Goal: Task Accomplishment & Management: Complete application form

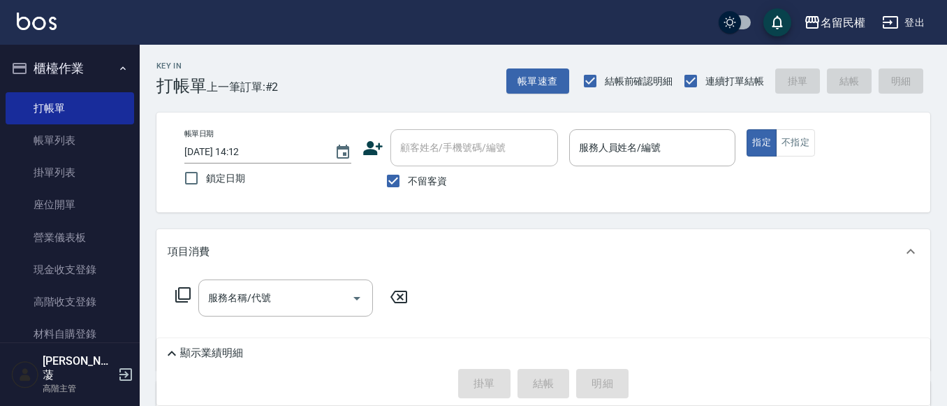
click at [488, 179] on div "不留客資" at bounding box center [459, 180] width 195 height 29
click at [399, 182] on input "不留客資" at bounding box center [392, 180] width 29 height 29
checkbox input "false"
click at [435, 158] on input "顧客姓名/手機號碼/編號" at bounding box center [464, 147] width 134 height 24
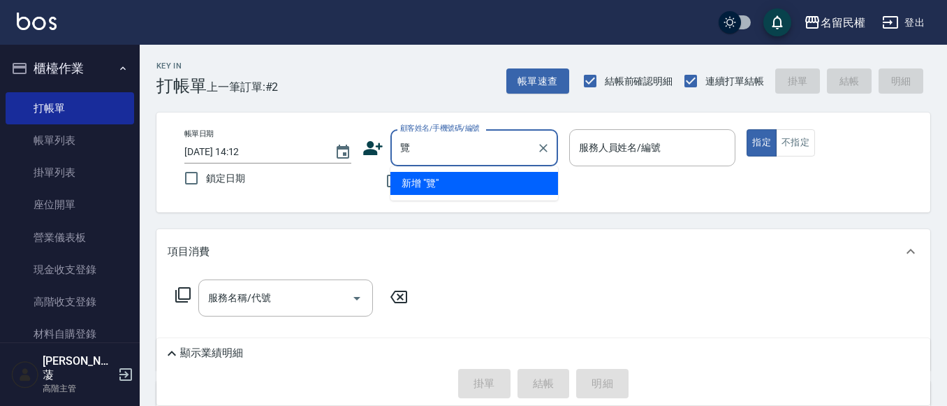
type input "攬"
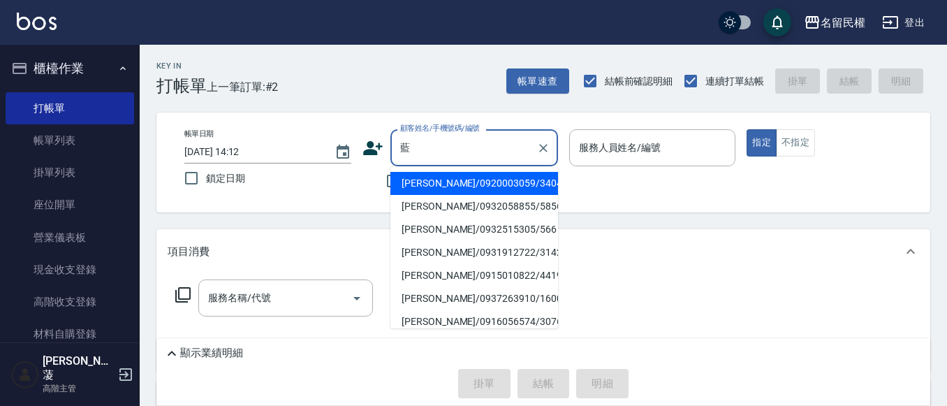
click at [507, 182] on li "[PERSON_NAME]/0920003059/3404" at bounding box center [474, 183] width 168 height 23
type input "[PERSON_NAME]/0920003059/3404"
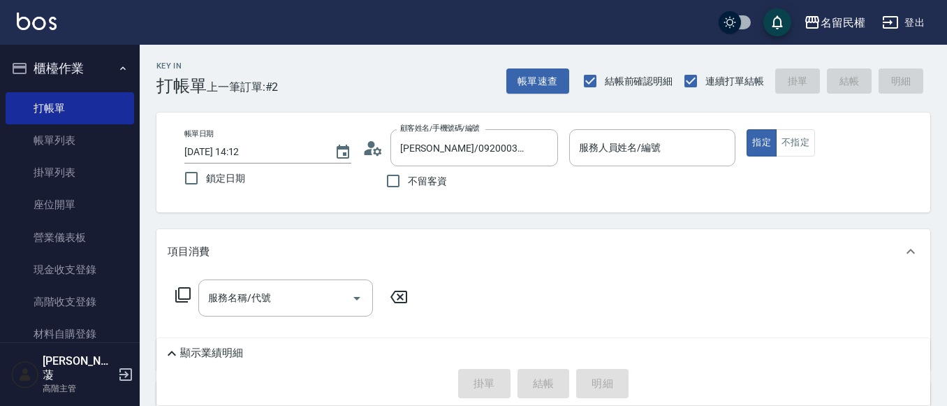
click at [380, 158] on div "顧客姓名/手機號碼/編號 [PERSON_NAME]/0920003059/3404 顧客姓名/手機號碼/編號" at bounding box center [459, 147] width 195 height 37
click at [373, 155] on icon at bounding box center [372, 148] width 21 height 21
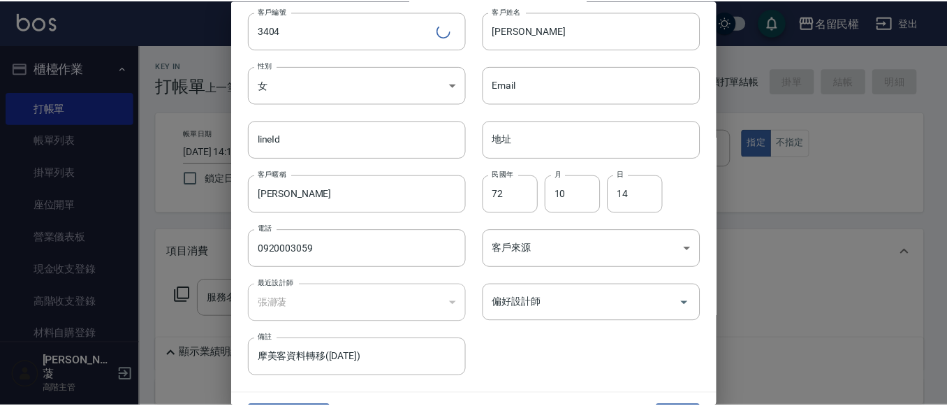
scroll to position [78, 0]
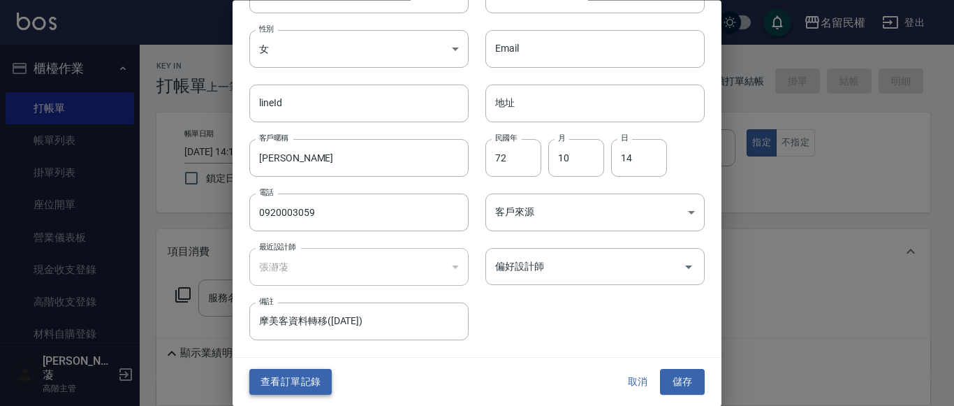
click at [276, 371] on button "查看訂單記錄" at bounding box center [290, 382] width 82 height 26
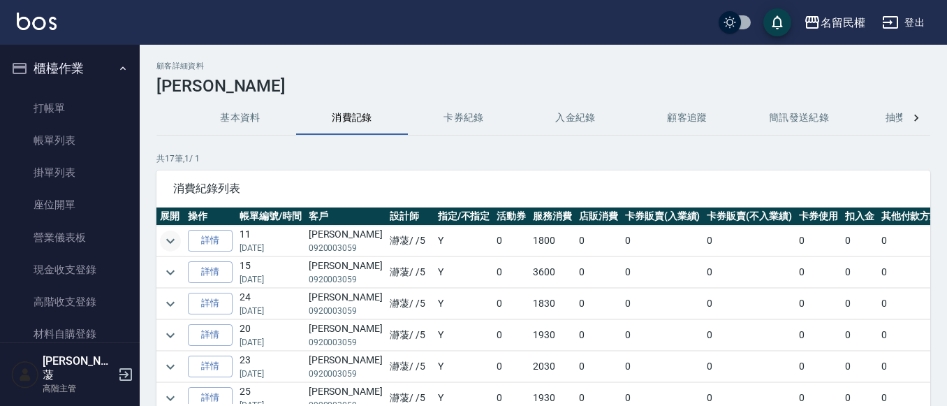
click at [163, 239] on icon "expand row" at bounding box center [170, 240] width 17 height 17
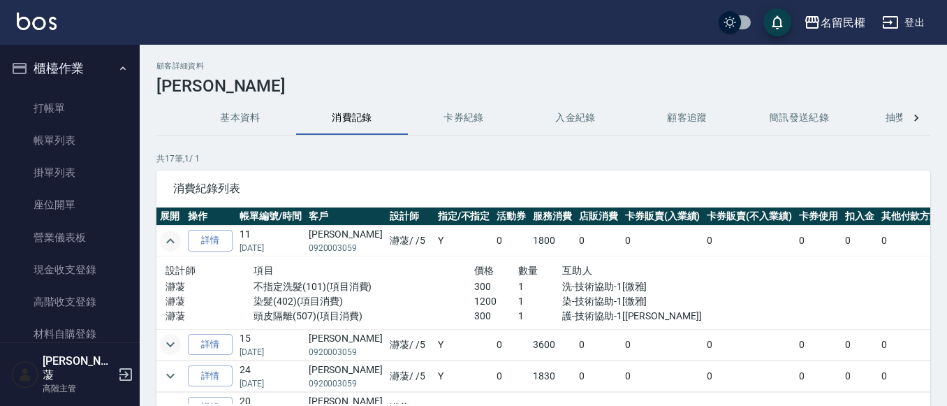
click at [172, 336] on icon "expand row" at bounding box center [170, 344] width 17 height 17
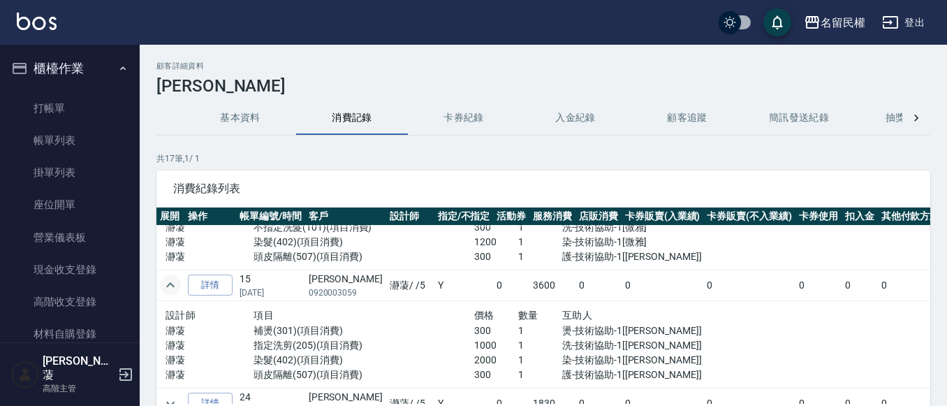
scroll to position [140, 0]
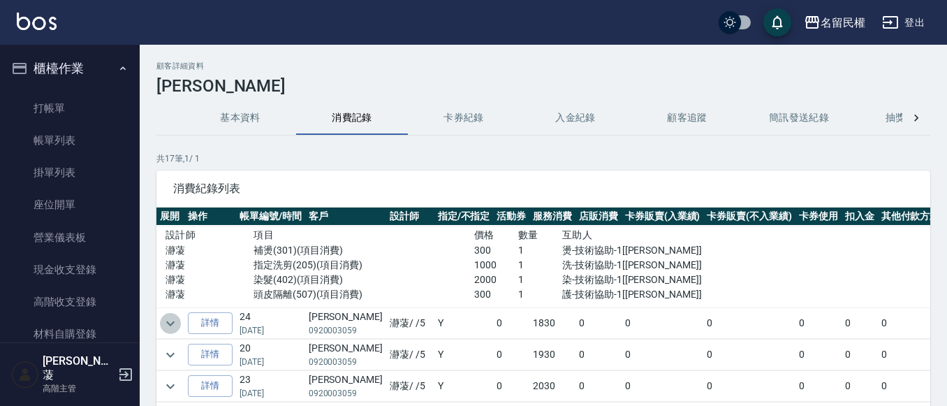
click at [168, 320] on icon "expand row" at bounding box center [170, 323] width 17 height 17
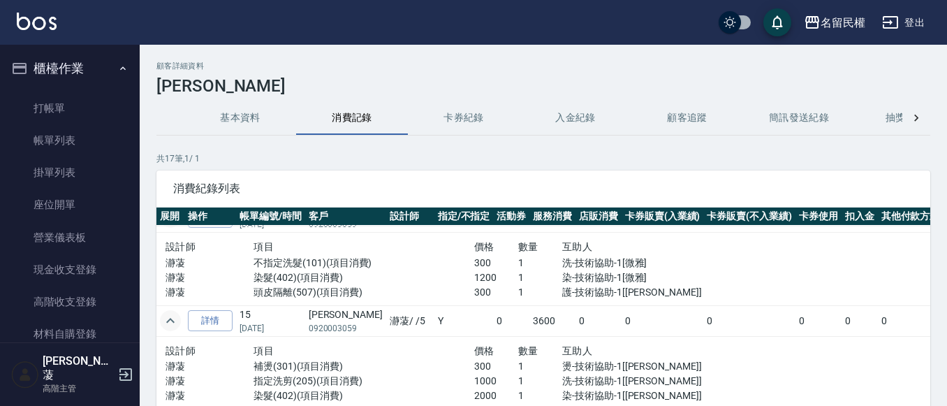
scroll to position [0, 0]
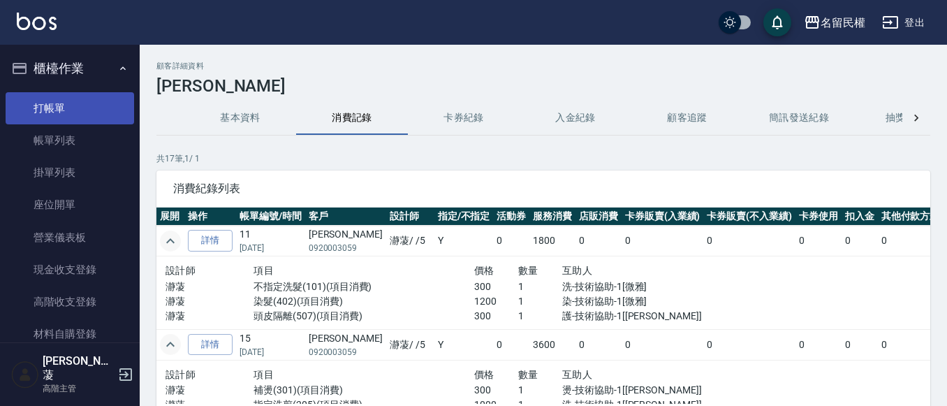
click at [91, 102] on link "打帳單" at bounding box center [70, 108] width 128 height 32
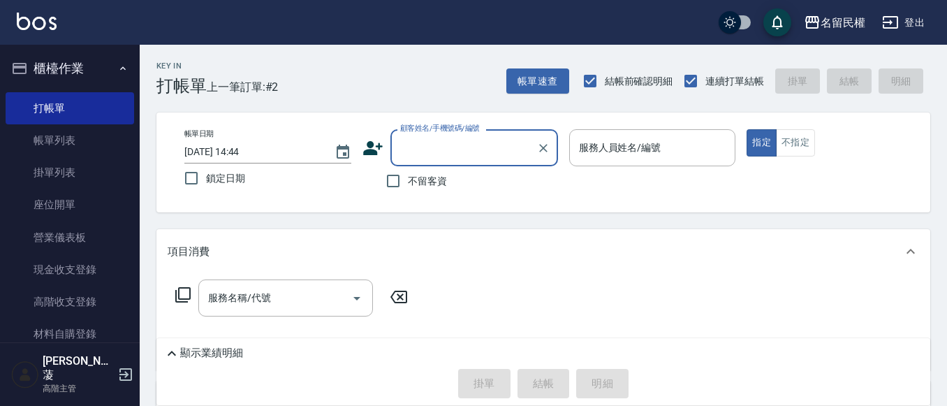
click at [415, 147] on input "顧客姓名/手機號碼/編號" at bounding box center [464, 147] width 134 height 24
type input "ㄓ"
type input "啉"
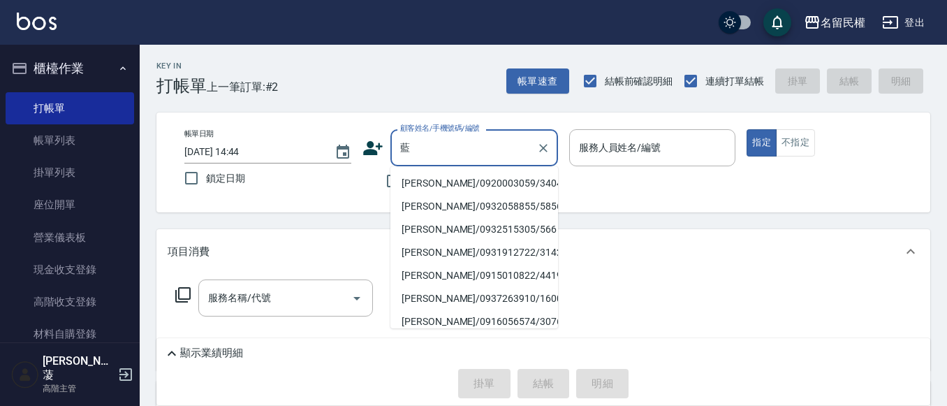
click at [449, 183] on li "[PERSON_NAME]/0920003059/3404" at bounding box center [474, 183] width 168 height 23
type input "[PERSON_NAME]/0920003059/3404"
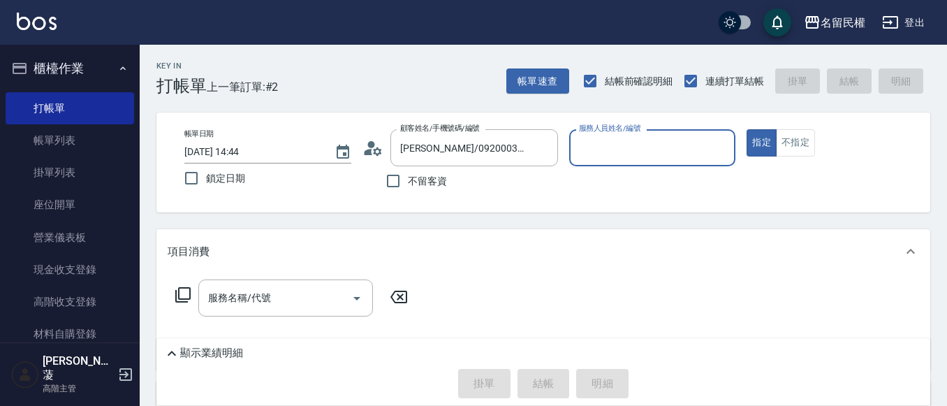
click at [643, 165] on div "服務人員姓名/編號" at bounding box center [652, 147] width 167 height 37
type input "瀞蓤-5"
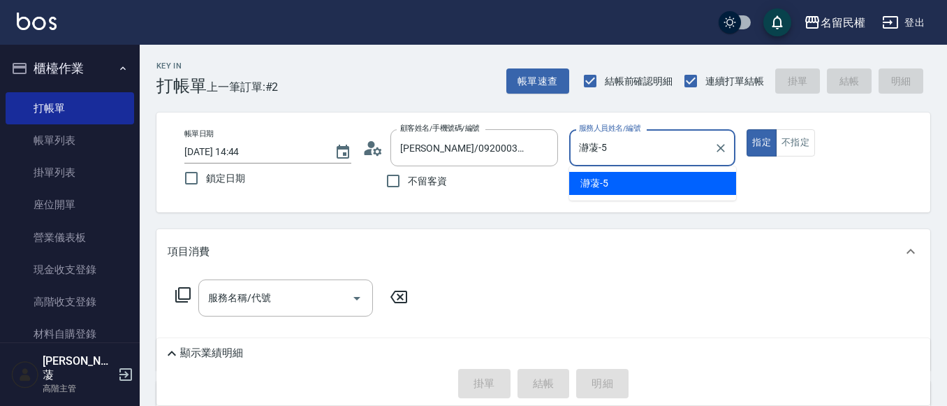
type button "true"
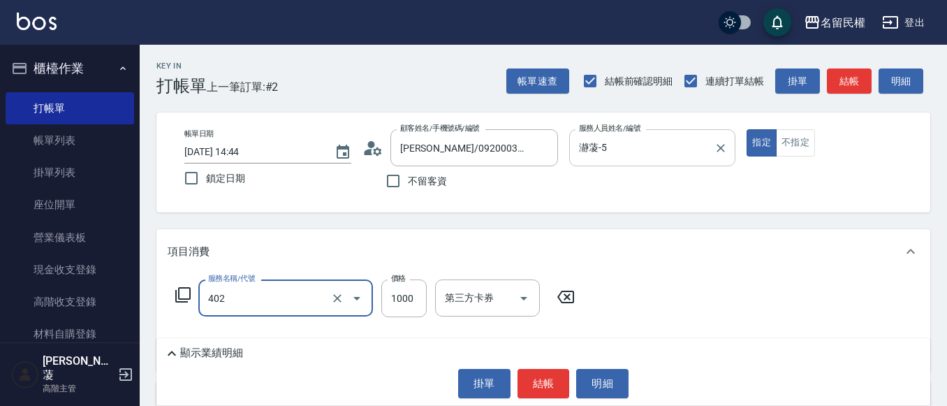
type input "染髮(402)"
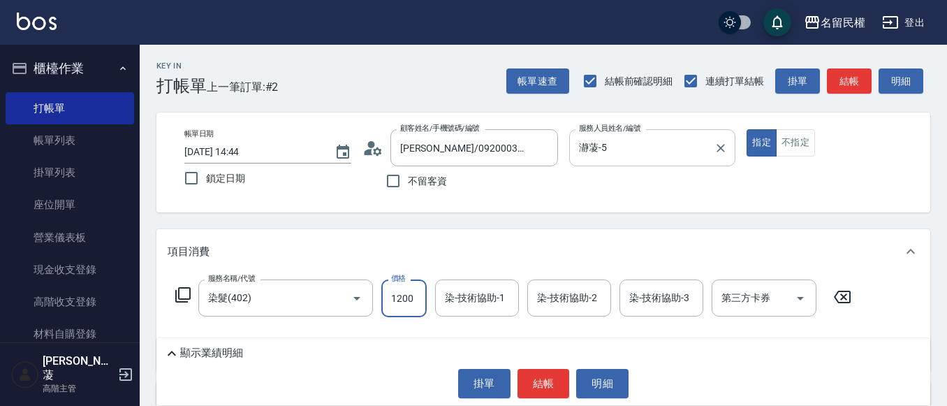
type input "1200"
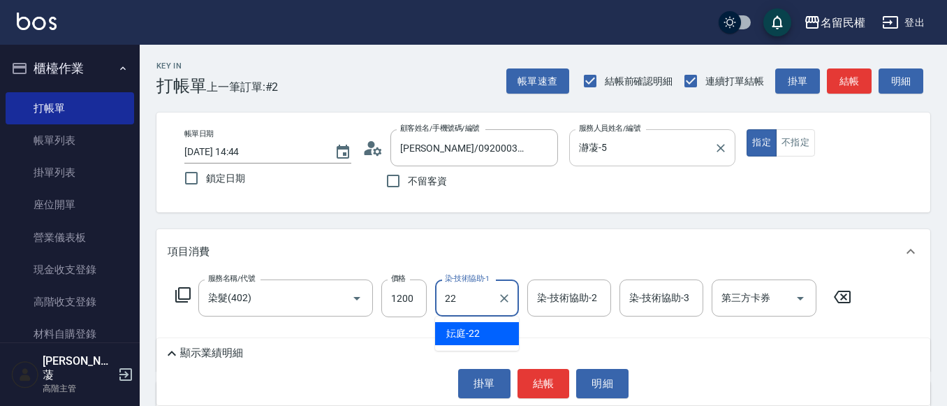
type input "妘庭-22"
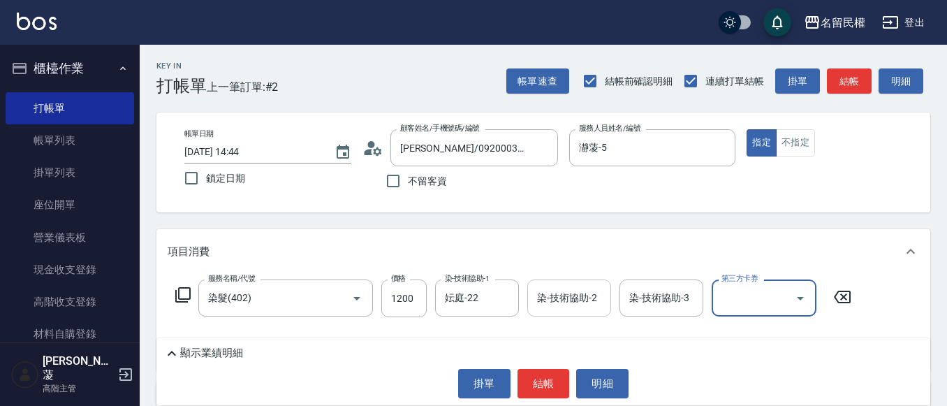
click at [549, 306] on input "染-技術協助-2" at bounding box center [568, 298] width 71 height 24
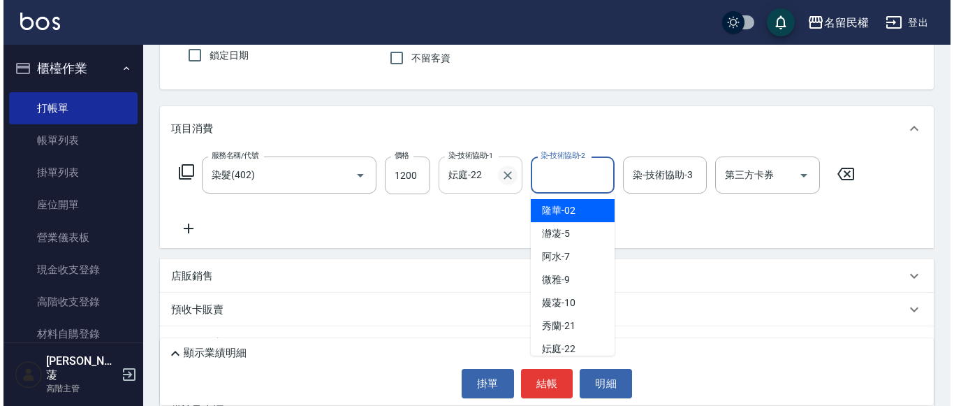
scroll to position [209, 0]
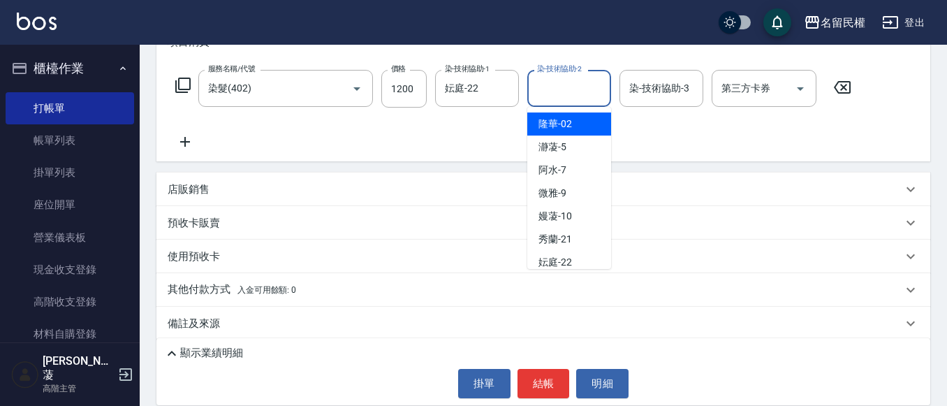
type input "隆華-02"
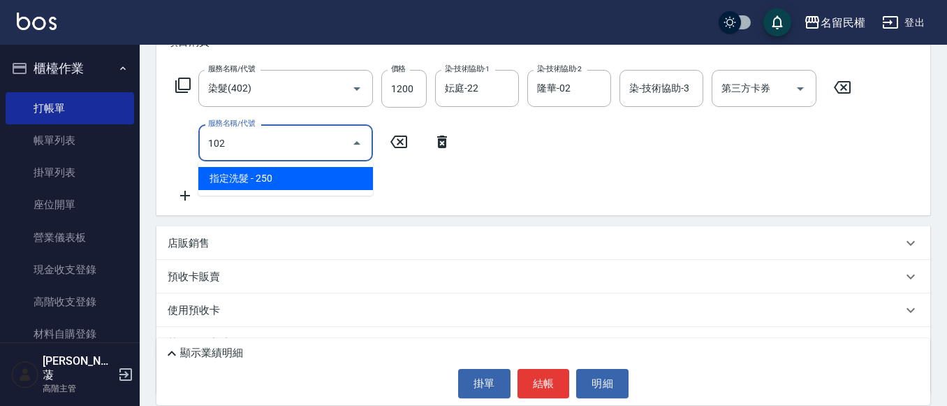
type input "指定洗髮(102)"
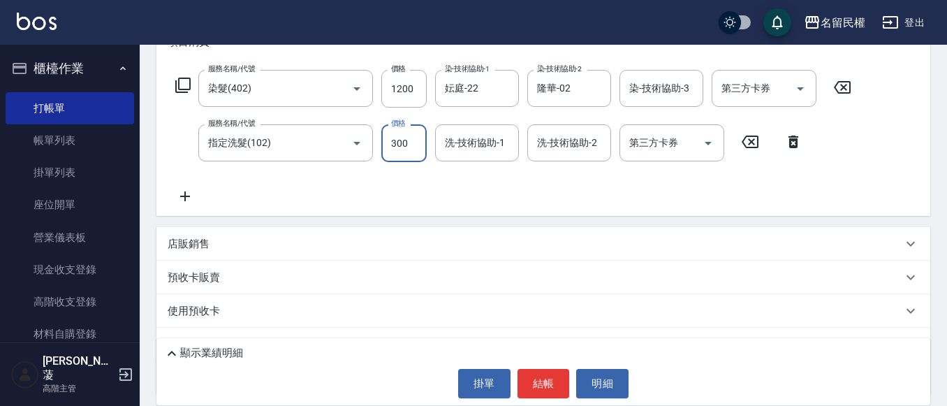
type input "300"
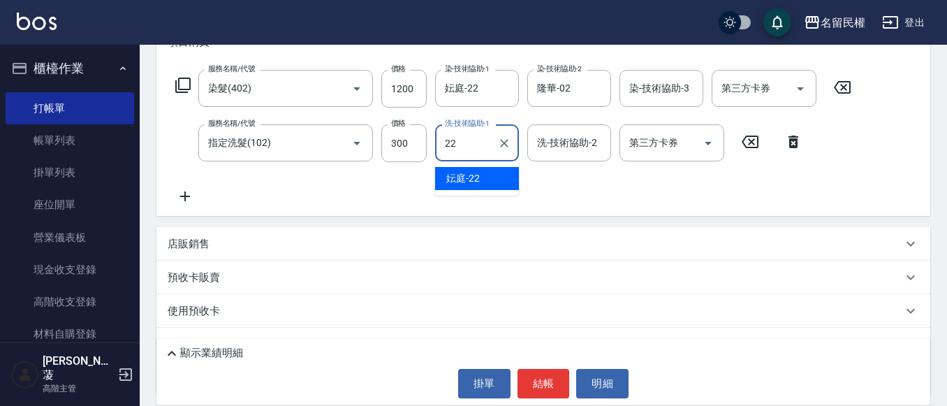
type input "妘庭-22"
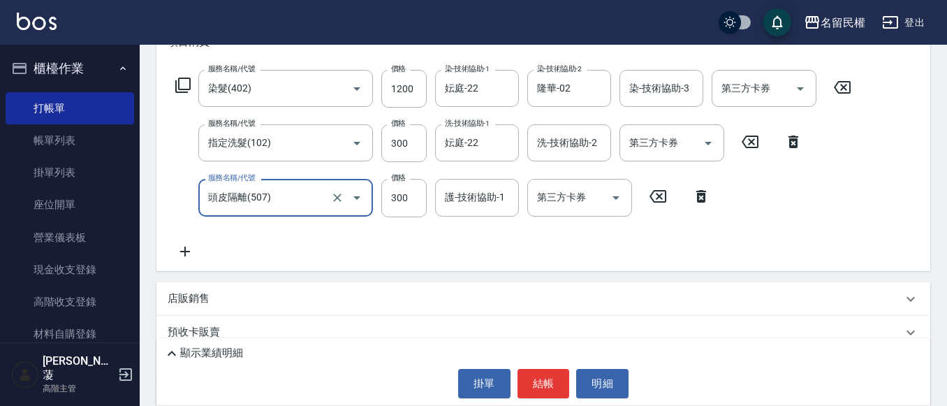
type input "頭皮隔離(507)"
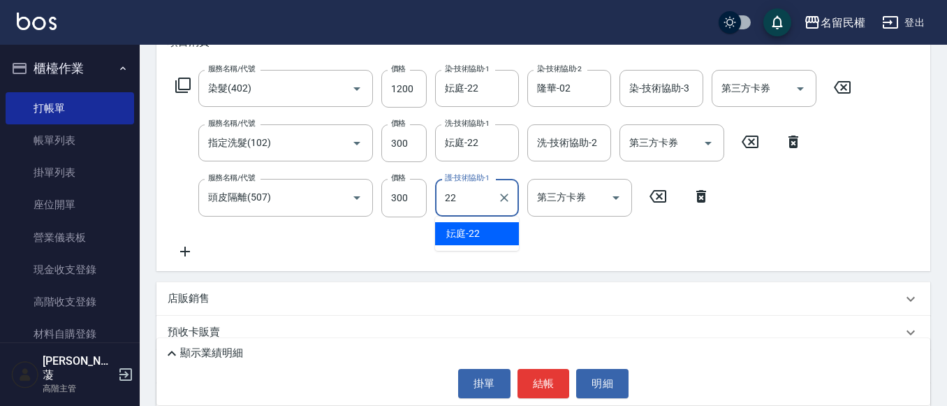
type input "妘庭-22"
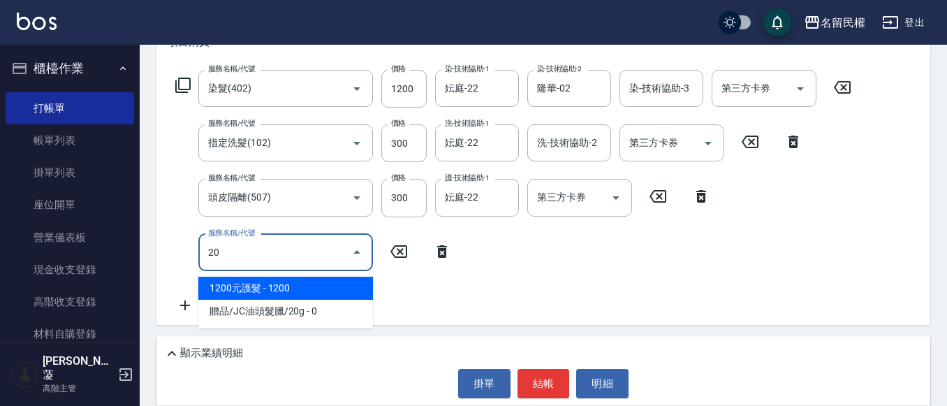
type input "2"
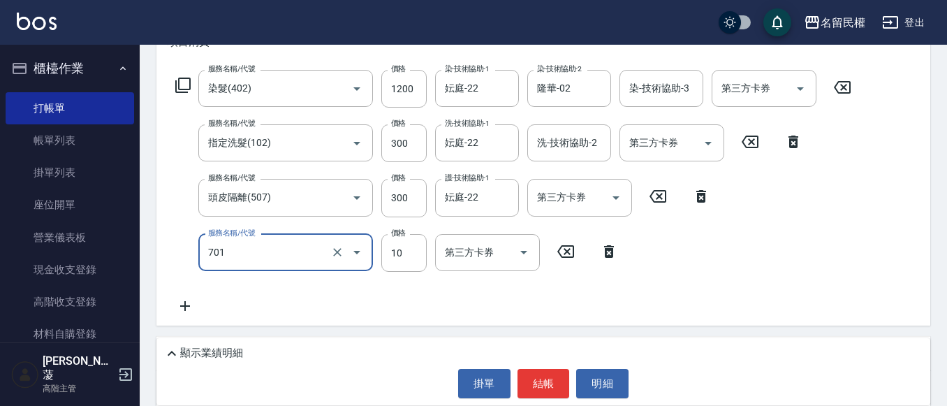
type input "[PERSON_NAME](701)"
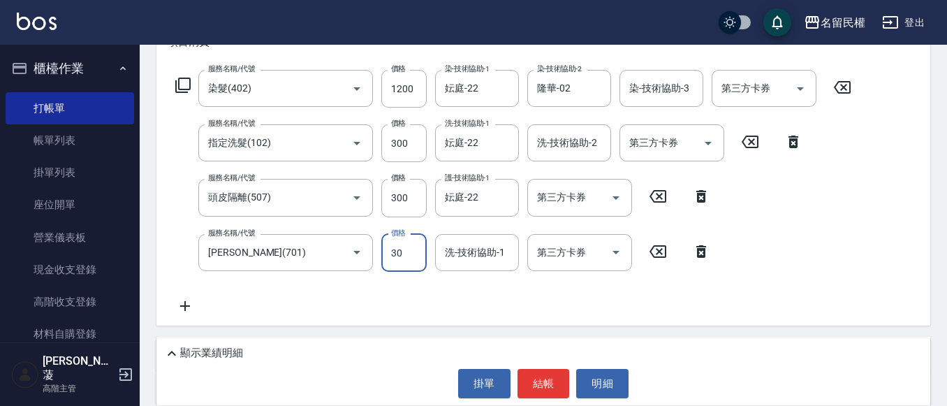
type input "30"
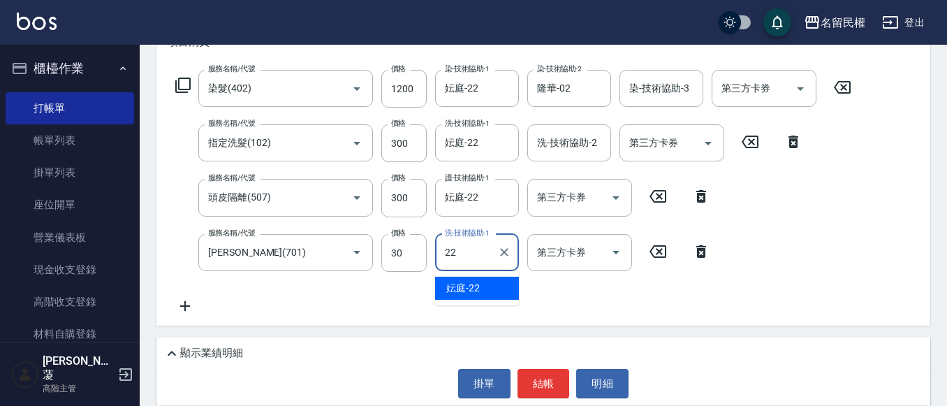
type input "妘庭-22"
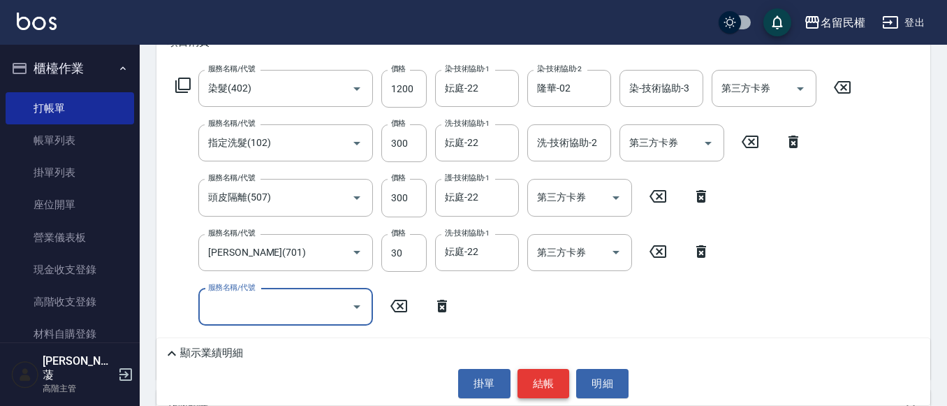
click at [540, 372] on button "結帳" at bounding box center [543, 383] width 52 height 29
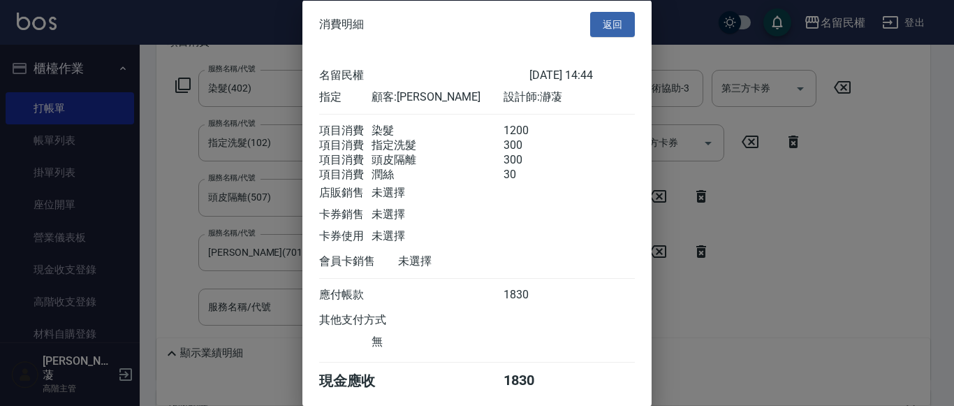
scroll to position [68, 0]
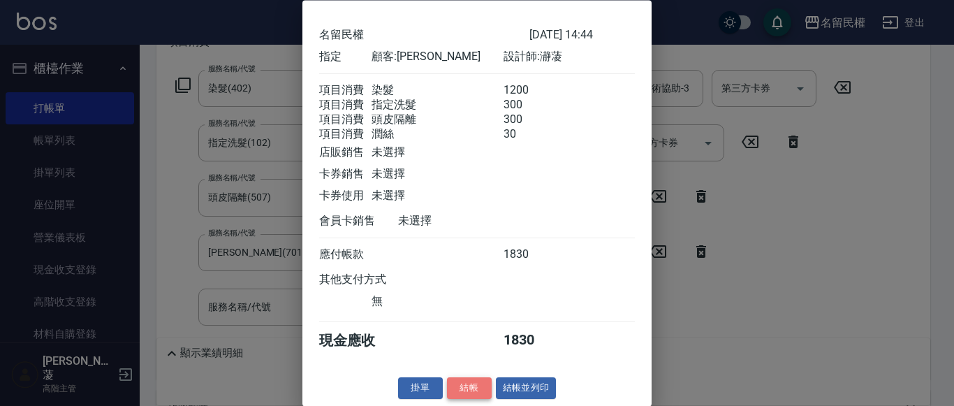
click at [468, 388] on button "結帳" at bounding box center [469, 389] width 45 height 22
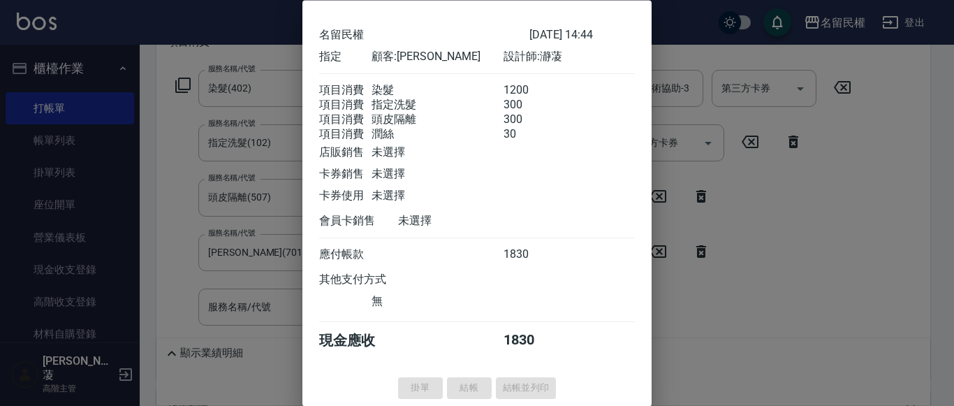
type input "[DATE] 14:45"
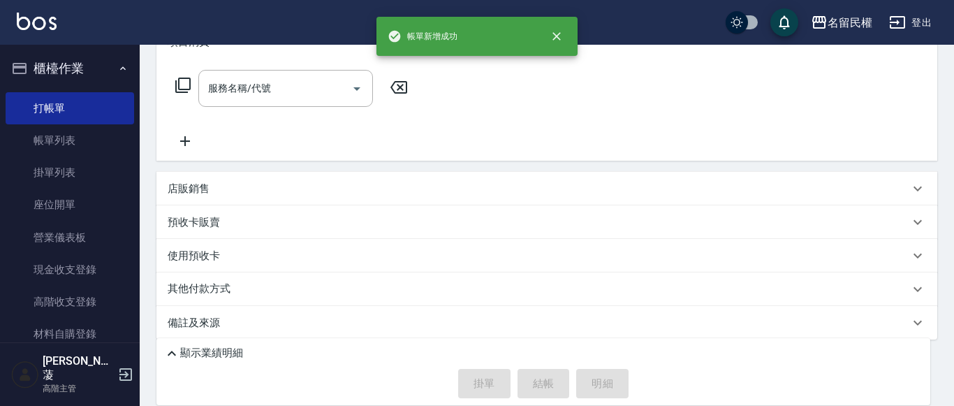
scroll to position [0, 0]
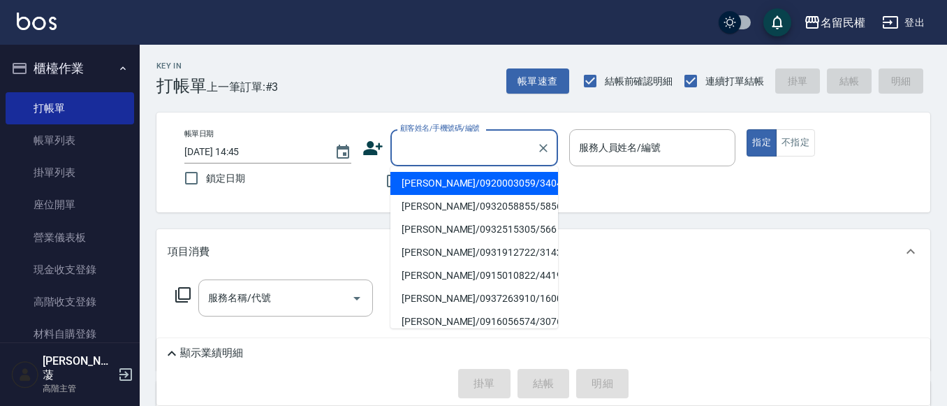
click at [476, 145] on input "顧客姓名/手機號碼/編號" at bounding box center [464, 147] width 134 height 24
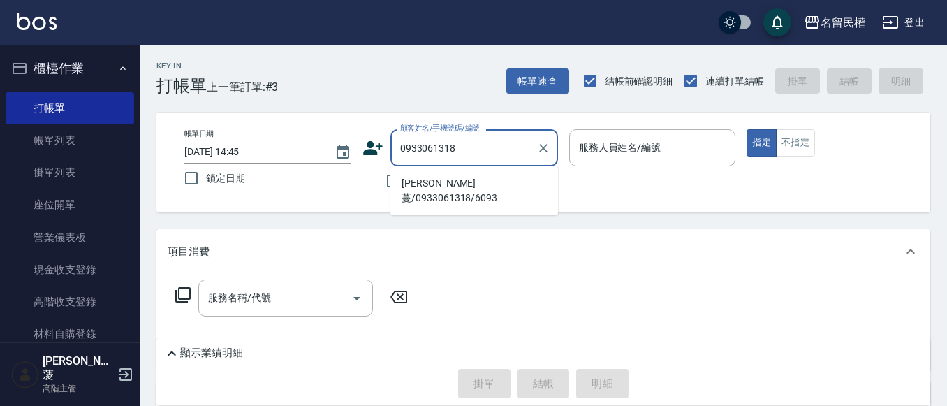
drag, startPoint x: 475, startPoint y: 182, endPoint x: 464, endPoint y: 173, distance: 13.4
click at [474, 179] on li "[PERSON_NAME]蔓/0933061318/6093" at bounding box center [474, 191] width 168 height 38
type input "[PERSON_NAME]蔓/0933061318/6093"
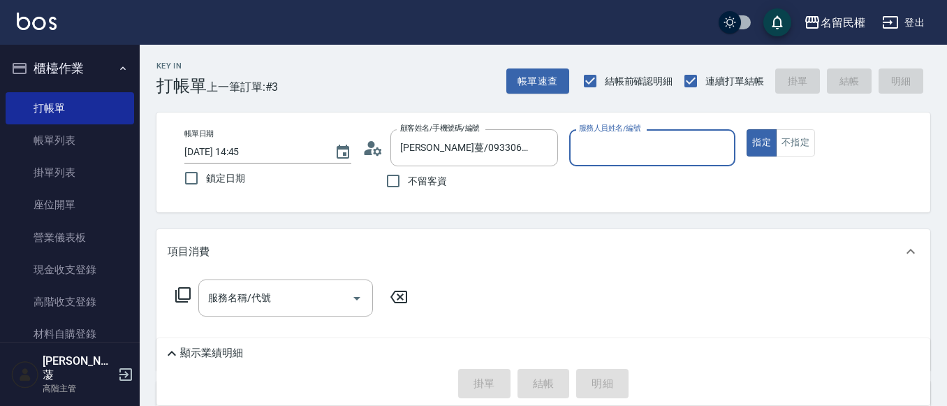
type input "瀞蓤-5"
click at [364, 154] on icon at bounding box center [372, 148] width 21 height 21
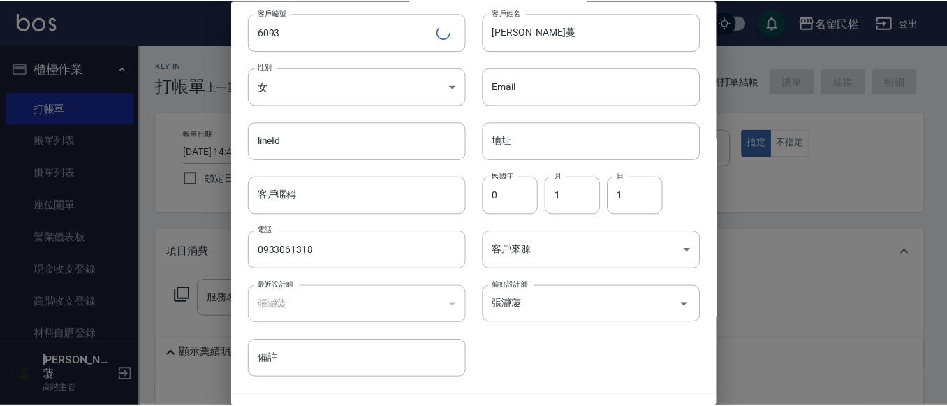
scroll to position [78, 0]
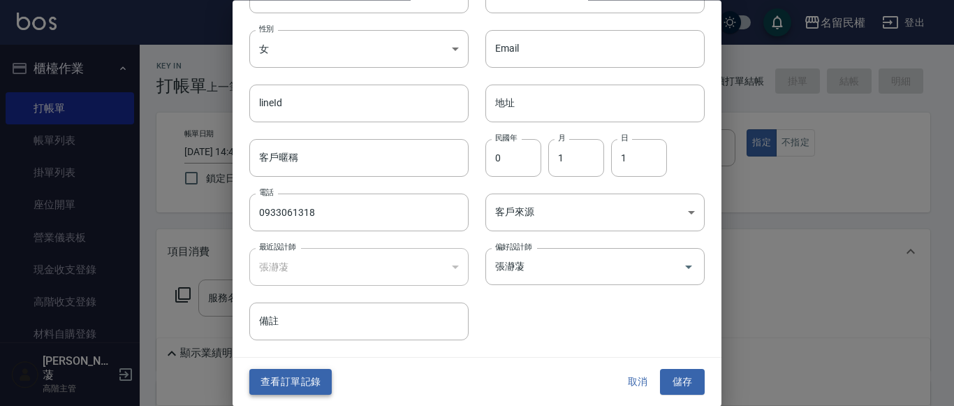
click at [324, 381] on button "查看訂單記錄" at bounding box center [290, 382] width 82 height 26
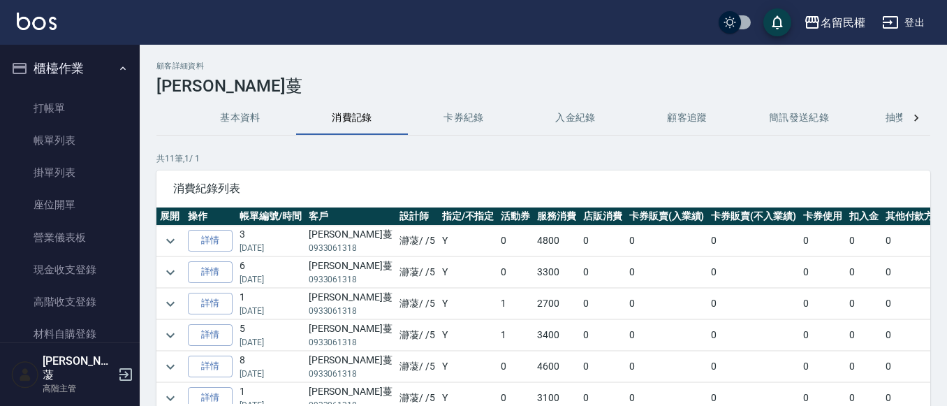
drag, startPoint x: 167, startPoint y: 243, endPoint x: 163, endPoint y: 249, distance: 7.6
click at [166, 243] on icon "expand row" at bounding box center [170, 240] width 17 height 17
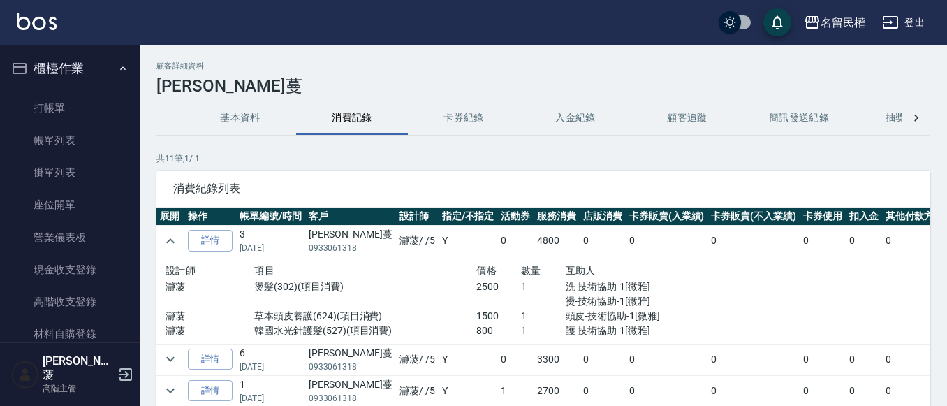
click at [161, 351] on td at bounding box center [170, 358] width 28 height 31
click at [172, 356] on icon "expand row" at bounding box center [170, 358] width 17 height 17
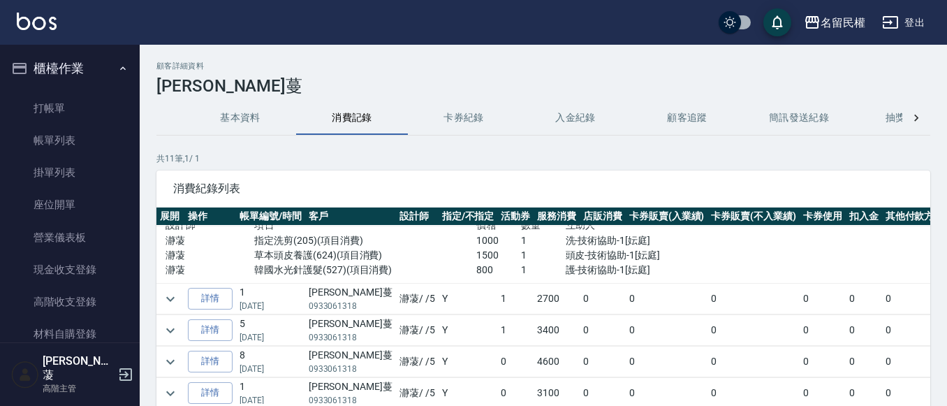
scroll to position [140, 0]
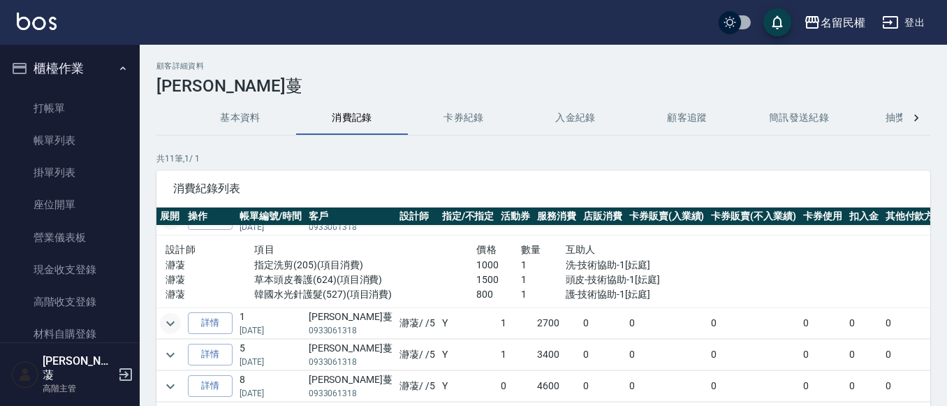
click at [177, 327] on icon "expand row" at bounding box center [170, 323] width 17 height 17
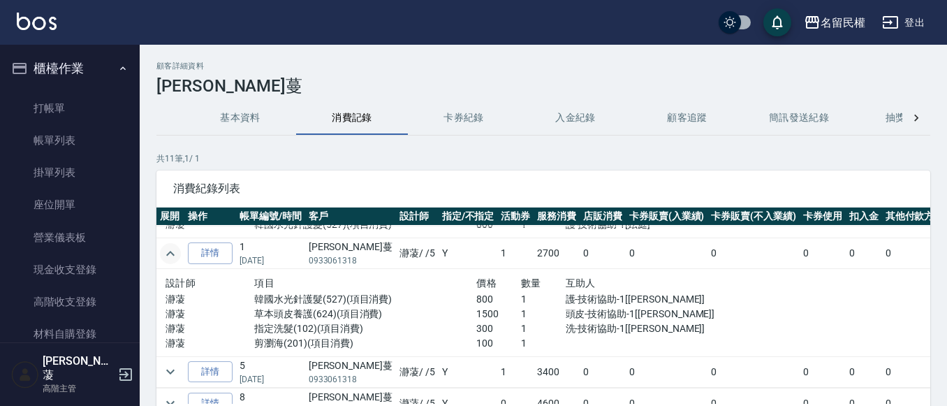
scroll to position [279, 0]
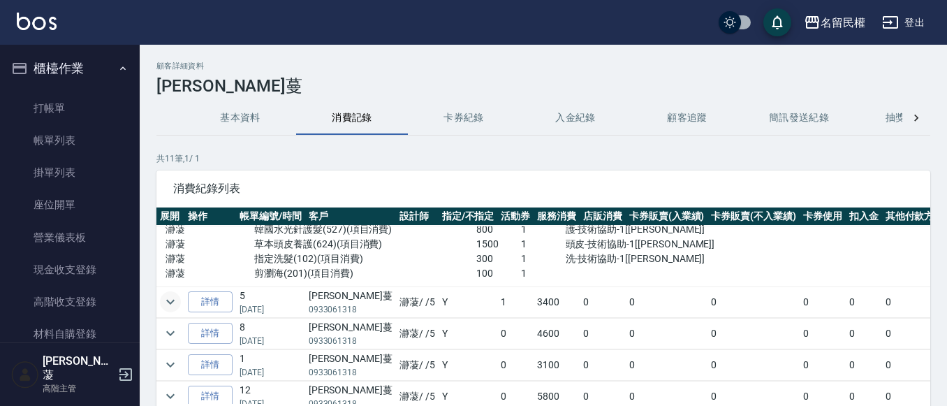
click at [167, 306] on icon "expand row" at bounding box center [170, 301] width 17 height 17
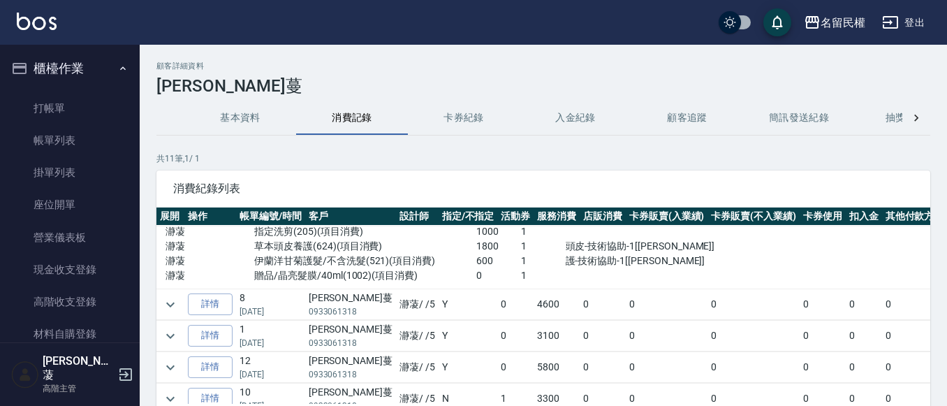
scroll to position [419, 0]
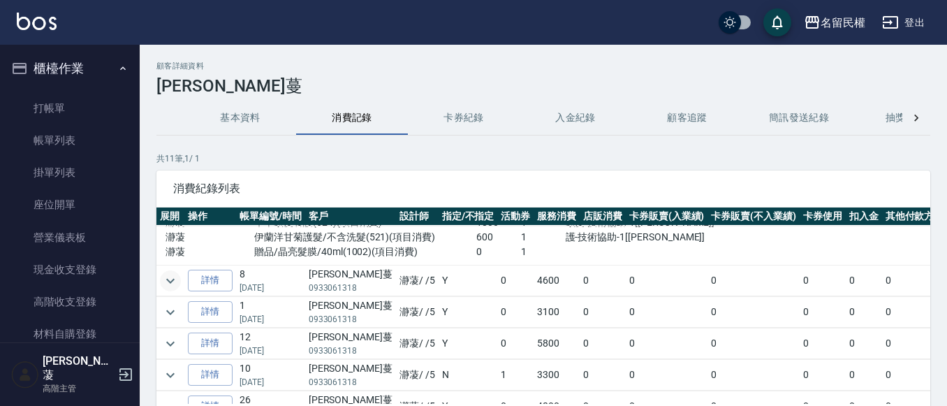
click at [172, 282] on icon "expand row" at bounding box center [170, 280] width 17 height 17
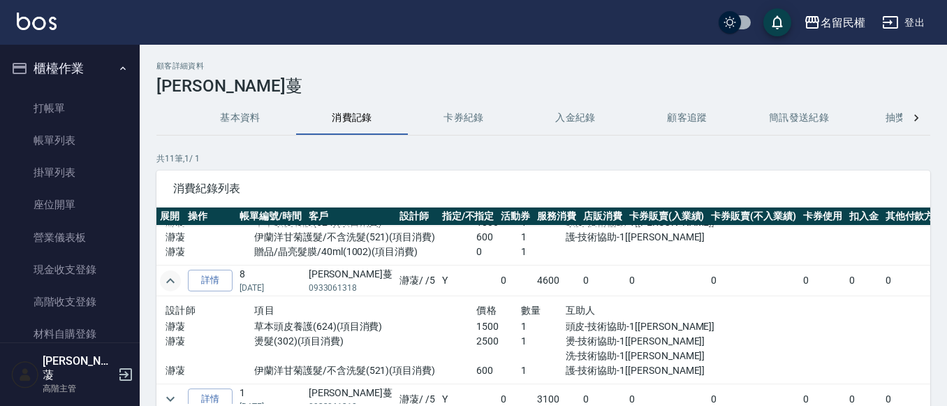
scroll to position [489, 0]
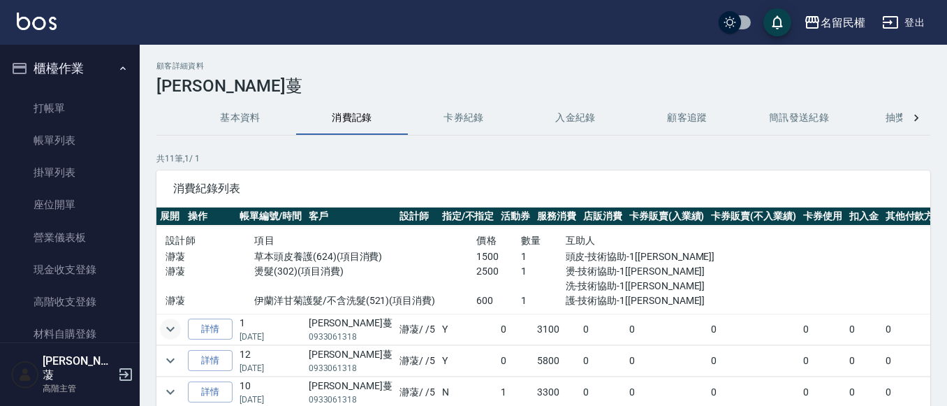
click at [171, 326] on icon "expand row" at bounding box center [170, 328] width 17 height 17
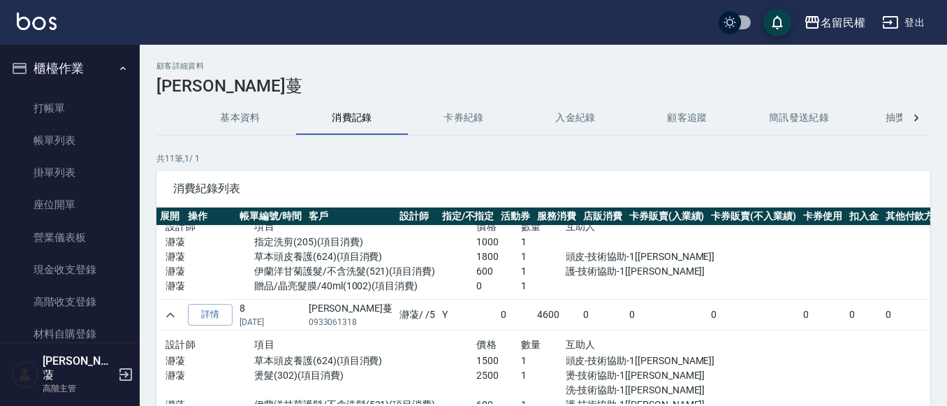
scroll to position [349, 0]
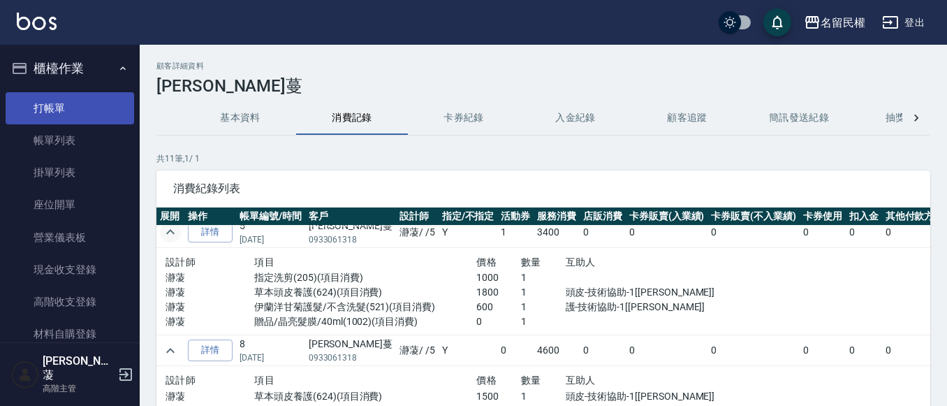
click at [103, 112] on link "打帳單" at bounding box center [70, 108] width 128 height 32
